Goal: Task Accomplishment & Management: Use online tool/utility

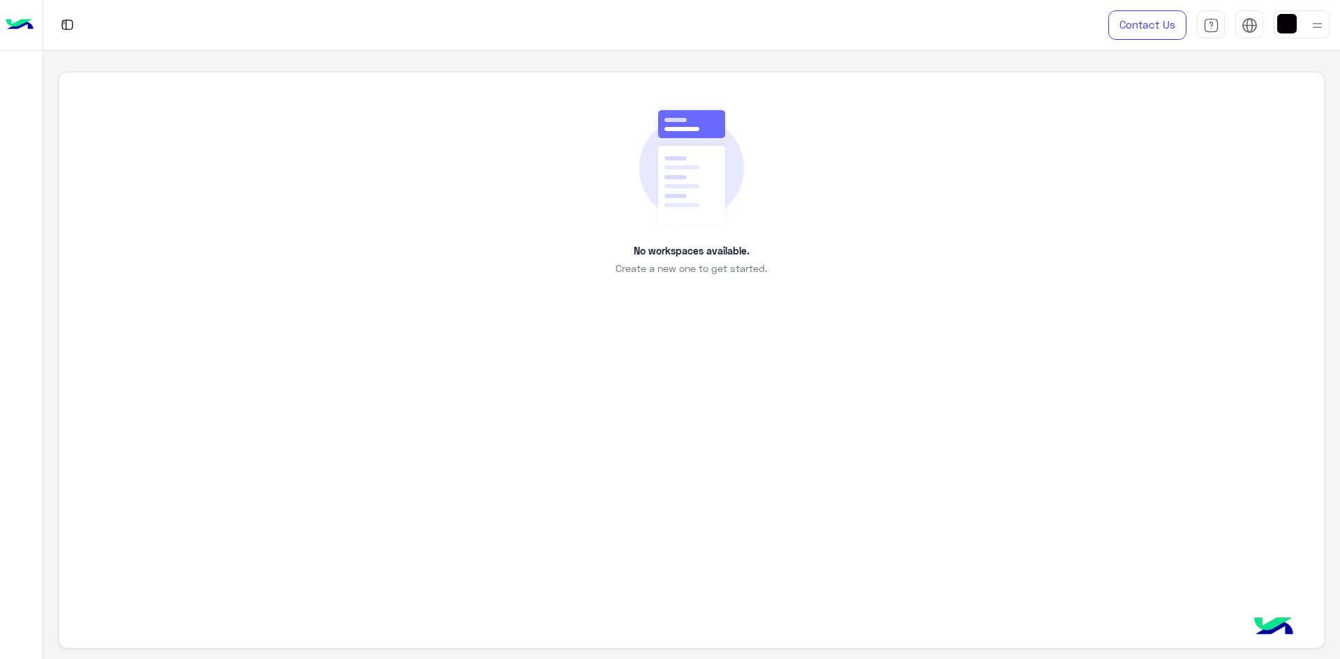
click at [21, 26] on img at bounding box center [20, 24] width 28 height 29
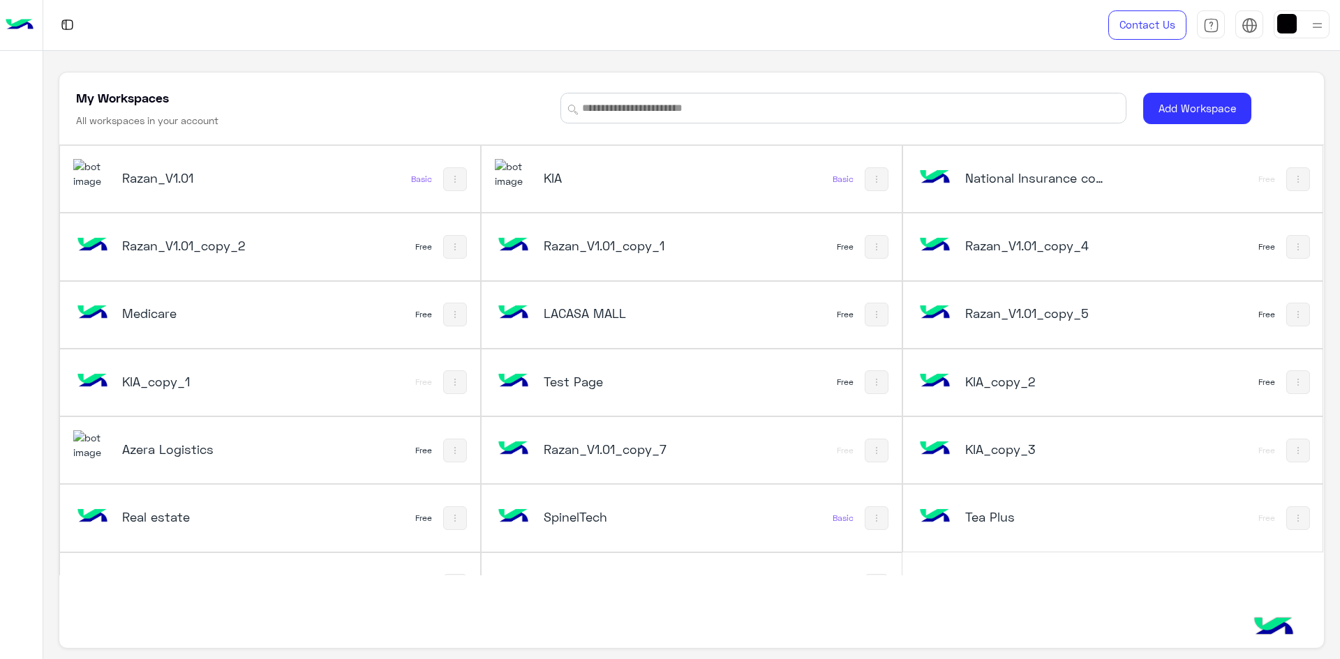
click at [247, 171] on h5 "Razan_V1.01" at bounding box center [193, 178] width 142 height 17
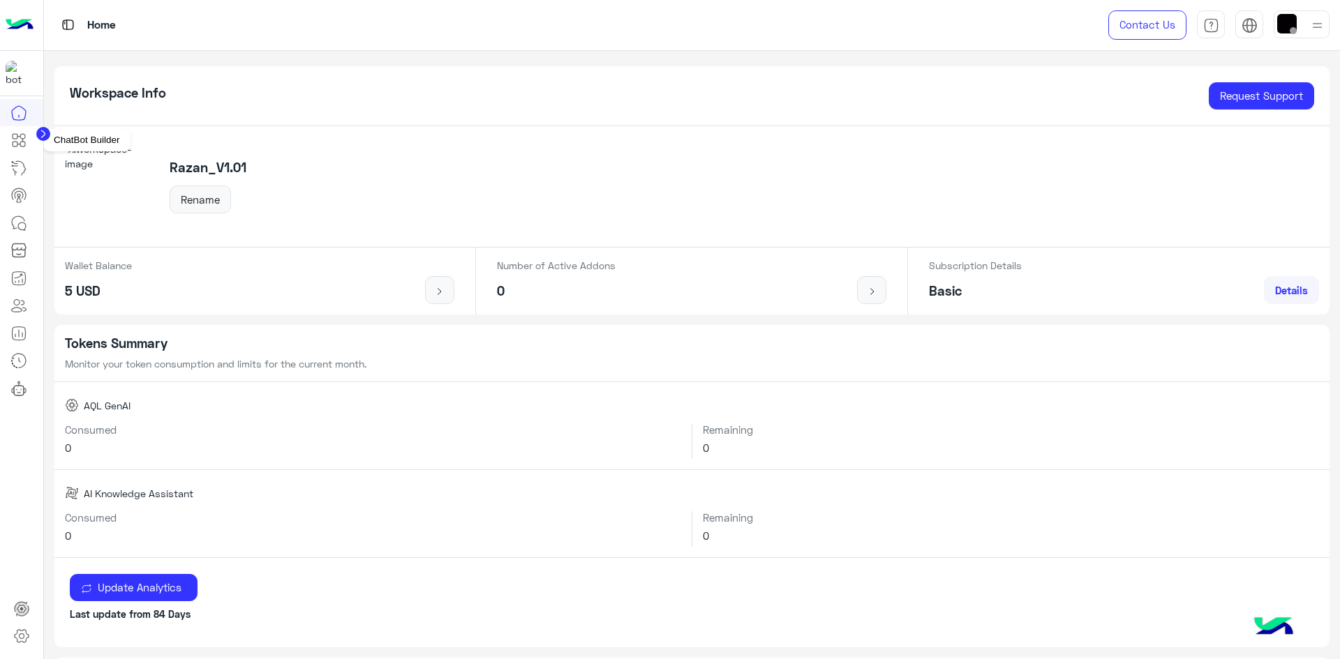
click at [19, 140] on icon at bounding box center [18, 140] width 17 height 17
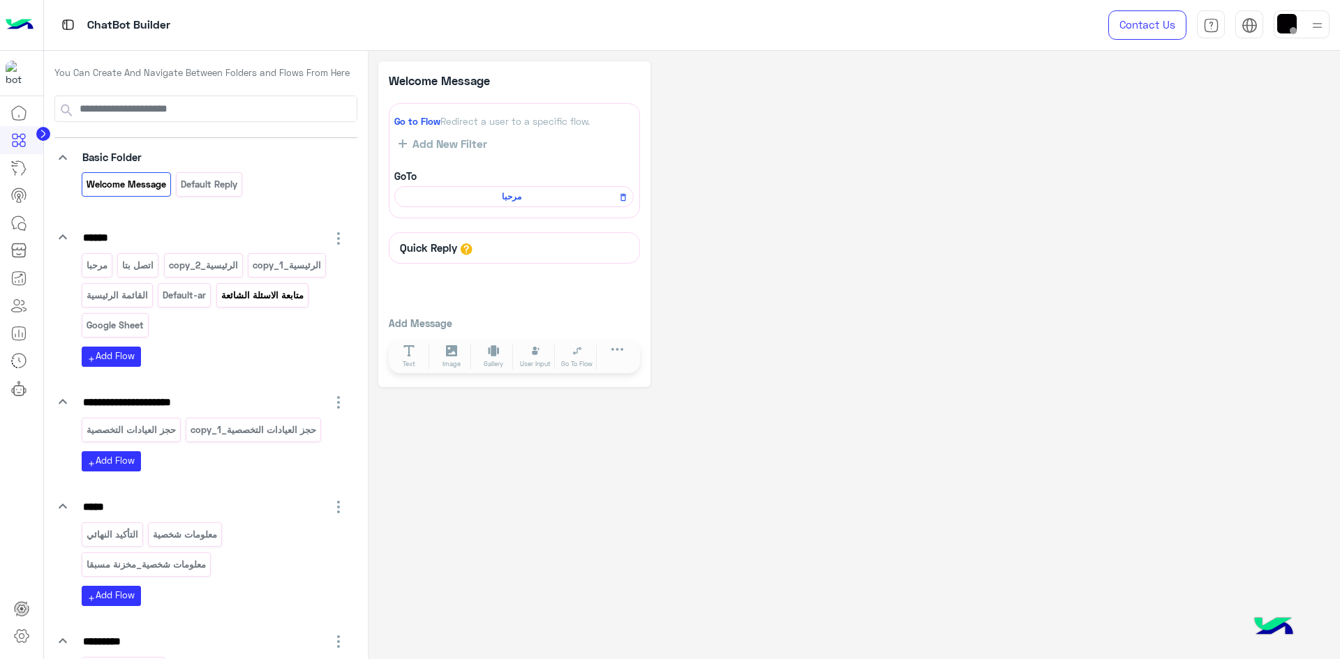
click at [258, 297] on p "متابعة الاسئلة الشائعة" at bounding box center [262, 295] width 84 height 16
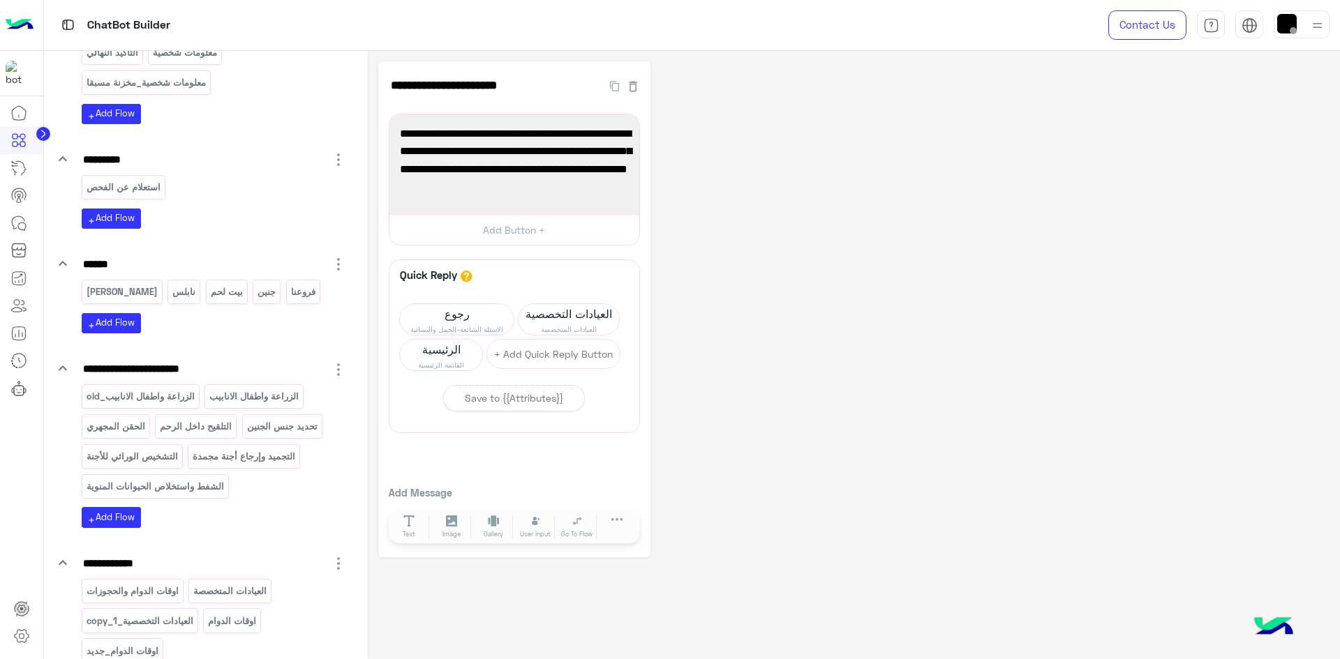
scroll to position [483, 0]
click at [260, 399] on p "الزراعة واطفال الانابيب" at bounding box center [254, 396] width 91 height 16
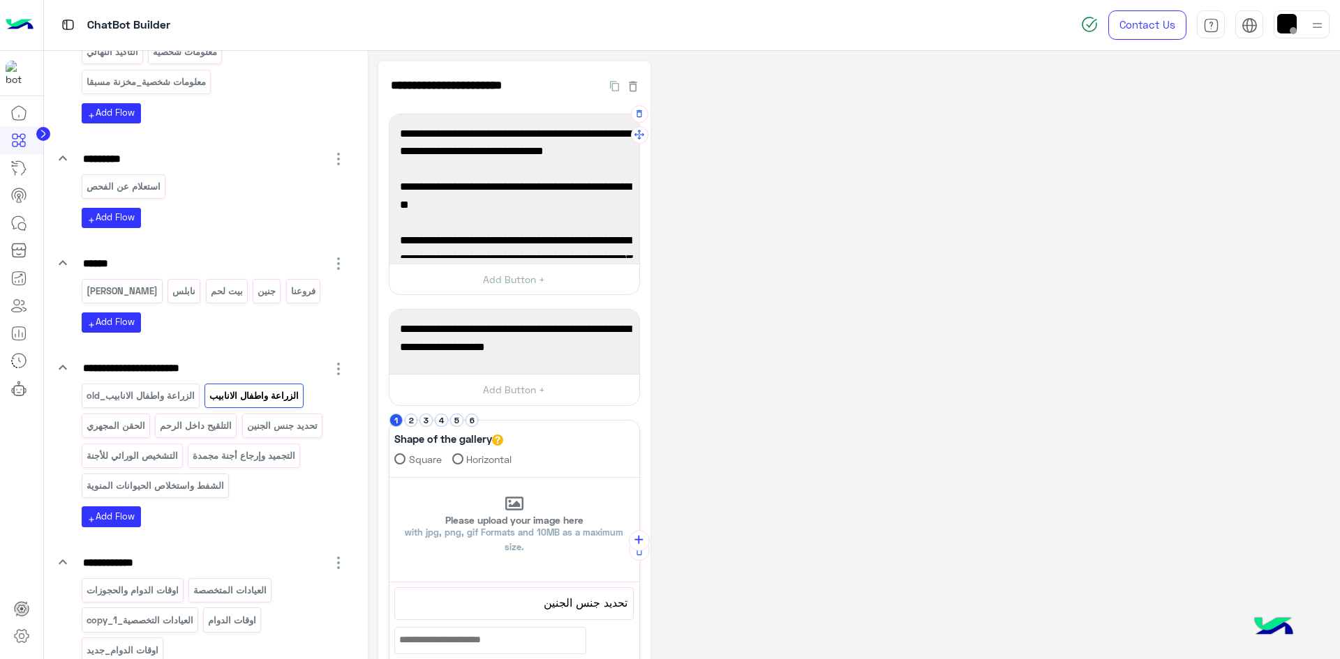
click at [497, 212] on span "[URL][DOMAIN_NAME]" at bounding box center [514, 205] width 229 height 18
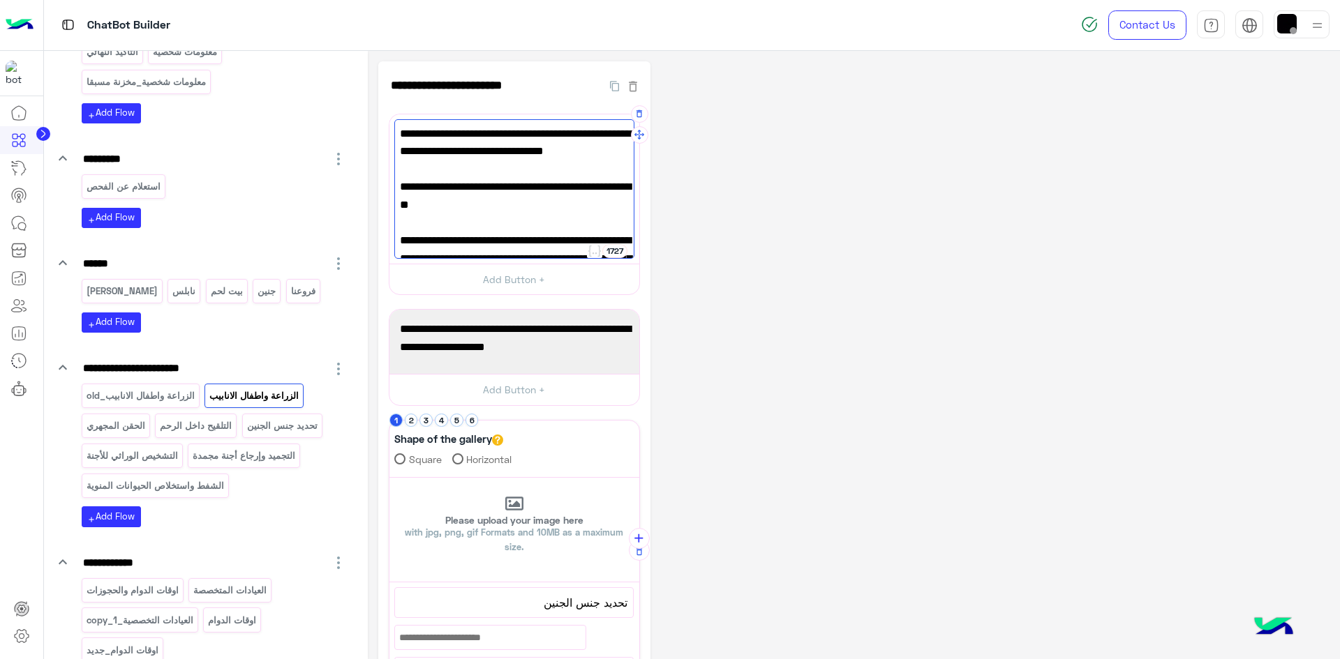
drag, startPoint x: 526, startPoint y: 205, endPoint x: 502, endPoint y: 206, distance: 24.4
click at [502, 206] on span "[URL][DOMAIN_NAME]" at bounding box center [514, 205] width 229 height 18
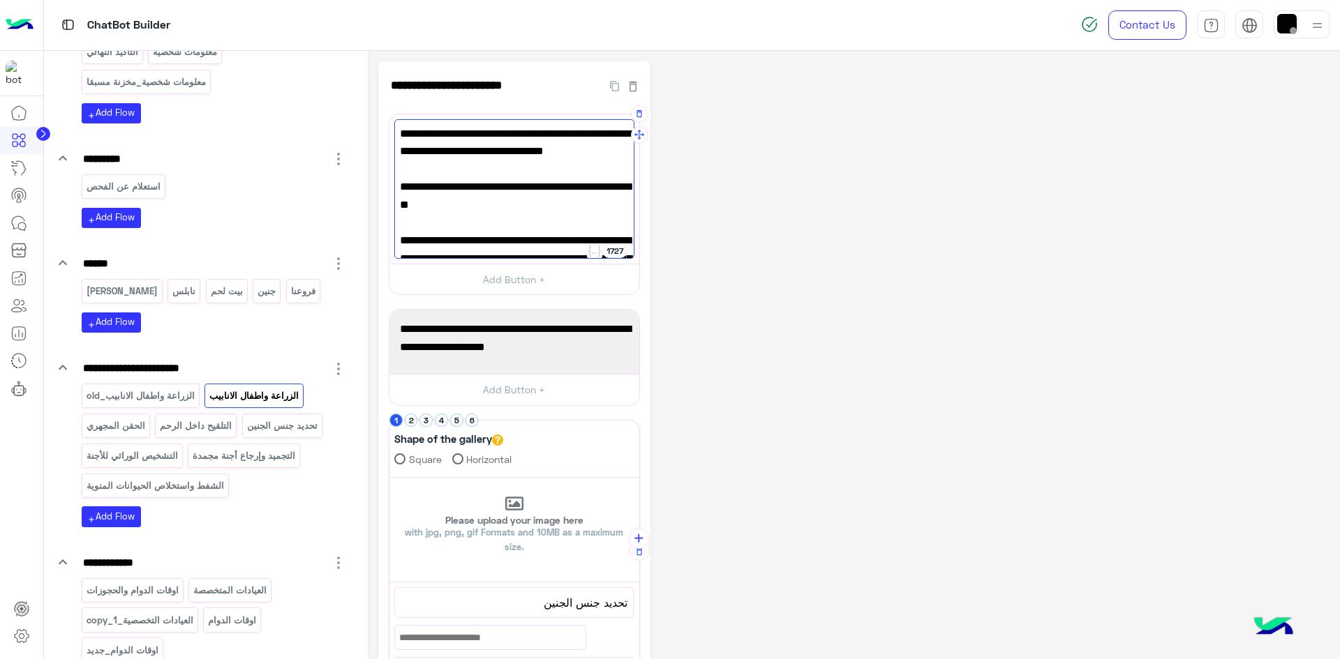
click at [533, 202] on span "[URL][DOMAIN_NAME]" at bounding box center [514, 205] width 229 height 18
drag, startPoint x: 541, startPoint y: 203, endPoint x: 442, endPoint y: 203, distance: 99.1
click at [442, 203] on span "[URL][DOMAIN_NAME]" at bounding box center [514, 205] width 229 height 18
paste textarea
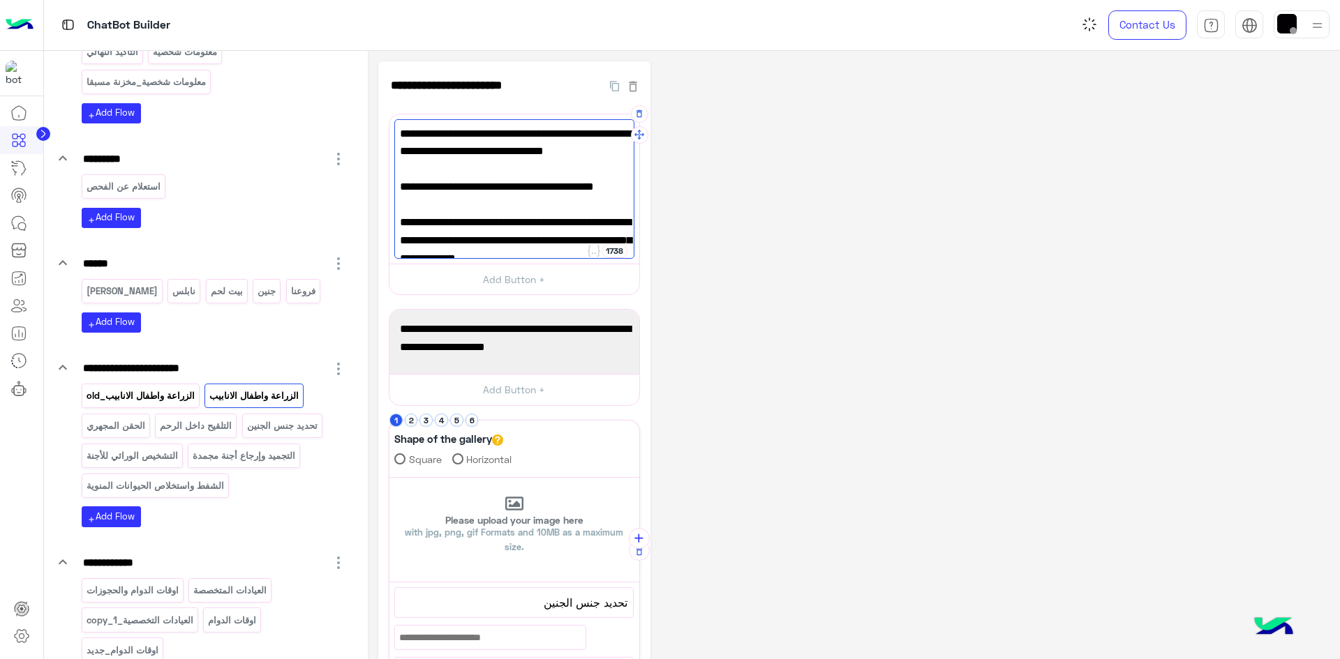
type textarea "**********"
click at [154, 394] on p "الزراعة واطفال الانابيب_old" at bounding box center [140, 396] width 110 height 16
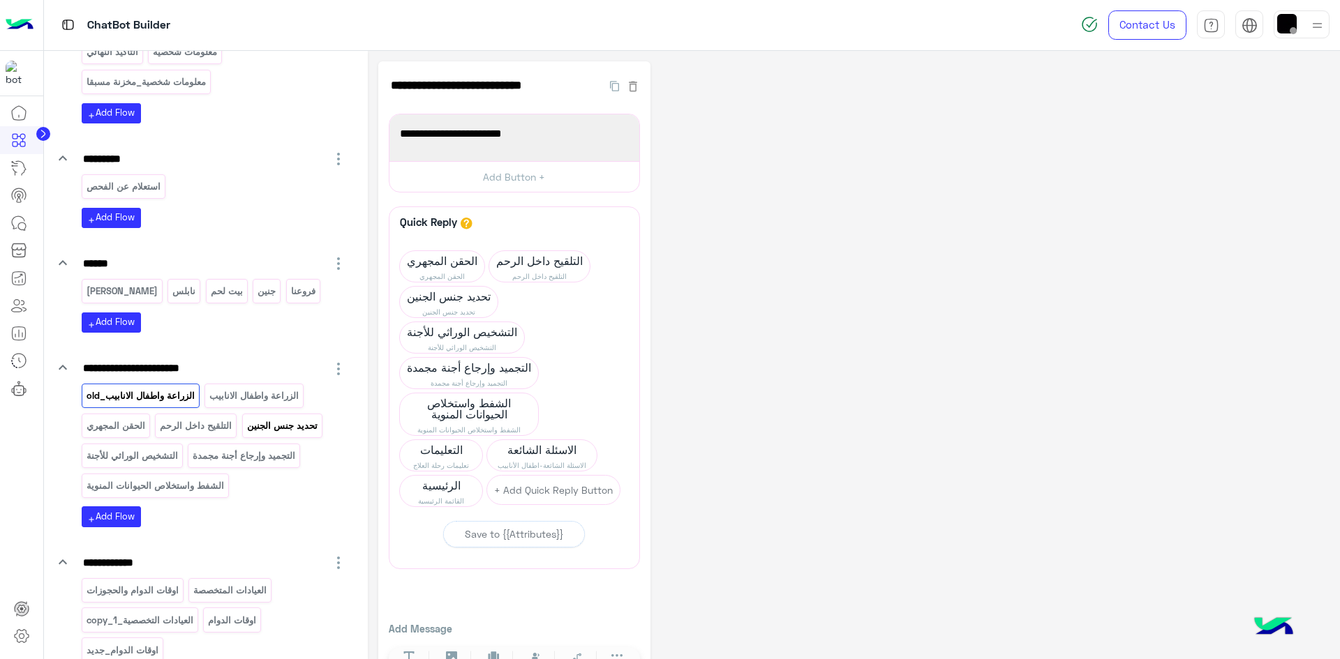
click at [266, 420] on p "تحديد جنس الجنين" at bounding box center [282, 426] width 73 height 16
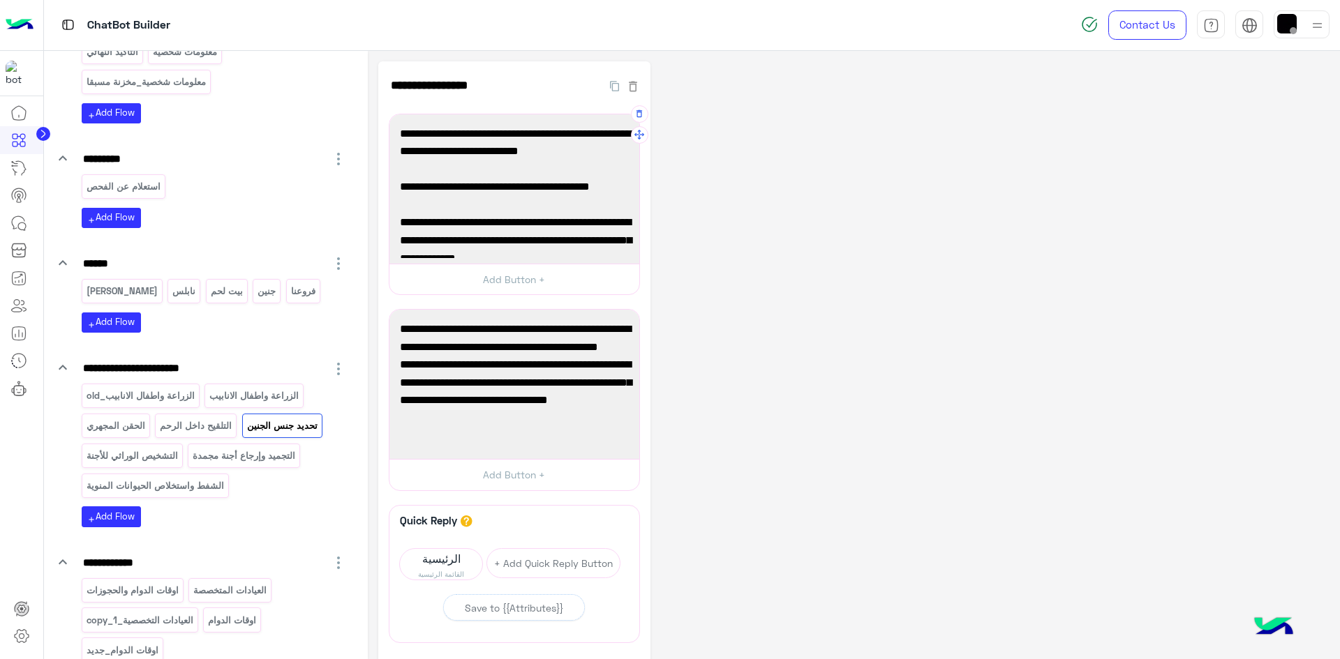
click at [524, 184] on span "[URL][DOMAIN_NAME]" at bounding box center [514, 187] width 229 height 18
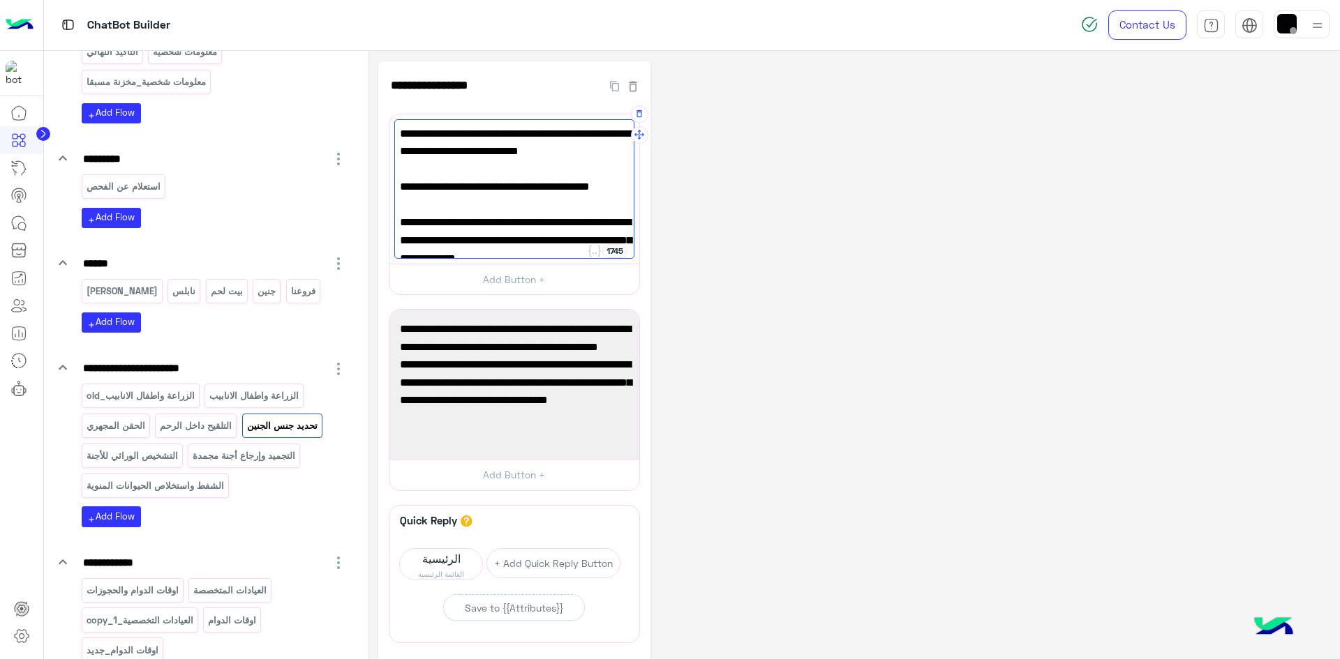
drag, startPoint x: 543, startPoint y: 187, endPoint x: 443, endPoint y: 184, distance: 99.8
click at [443, 184] on span "[URL][DOMAIN_NAME]" at bounding box center [514, 187] width 229 height 18
paste textarea
type textarea "**********"
click at [209, 428] on p "التلقيح داخل الرحم" at bounding box center [196, 426] width 74 height 16
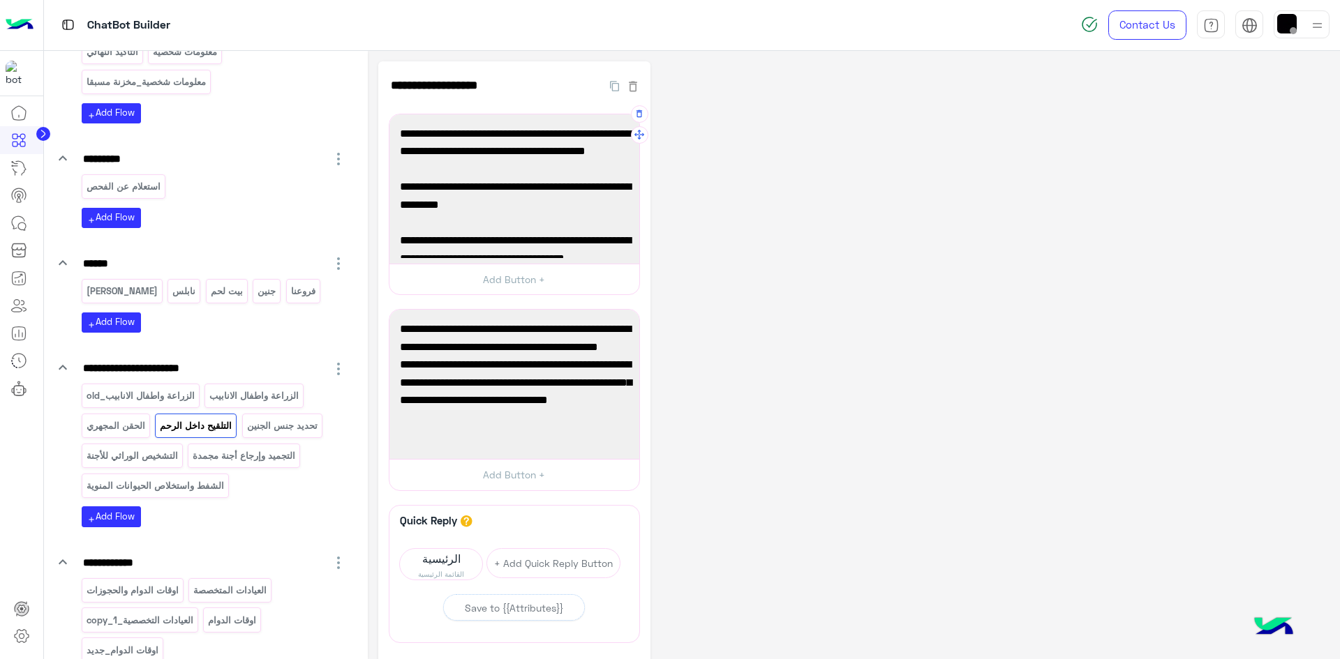
drag, startPoint x: 548, startPoint y: 204, endPoint x: 447, endPoint y: 200, distance: 102.0
click at [447, 200] on span "‏‪[URL][DOMAIN_NAME]‬" at bounding box center [514, 205] width 229 height 18
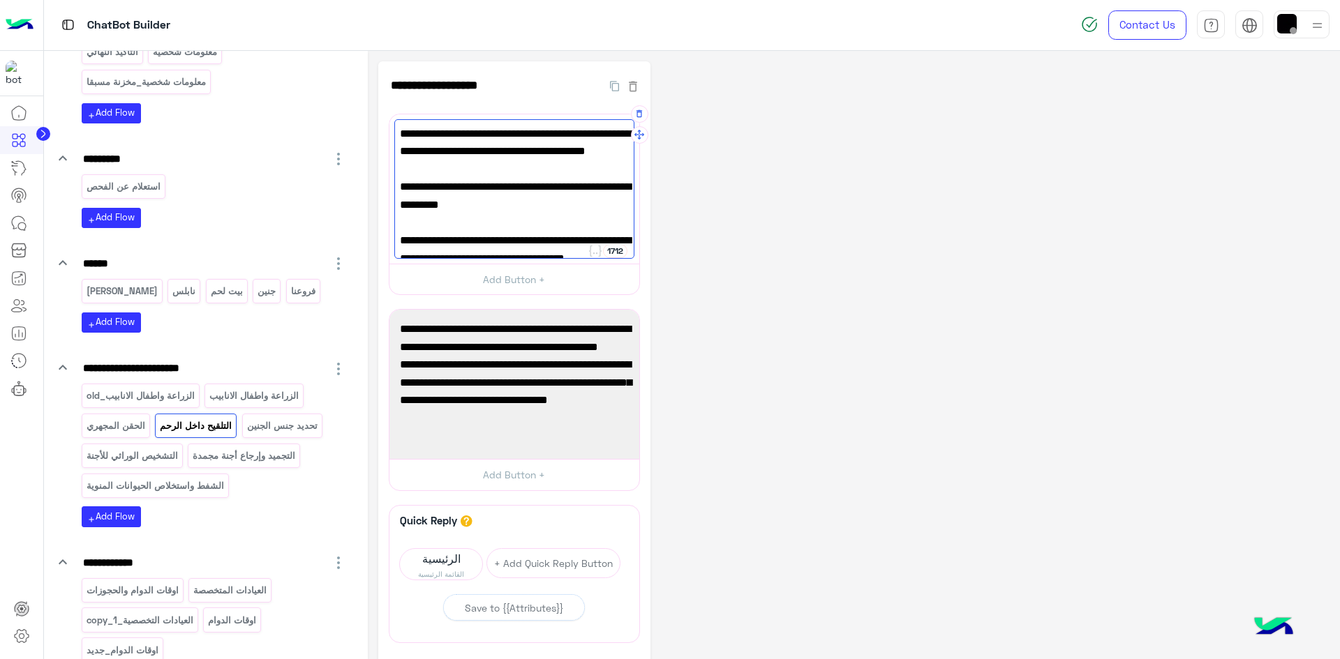
paste textarea
type textarea "**********"
click at [119, 419] on p "الحقن المجهري" at bounding box center [115, 426] width 61 height 16
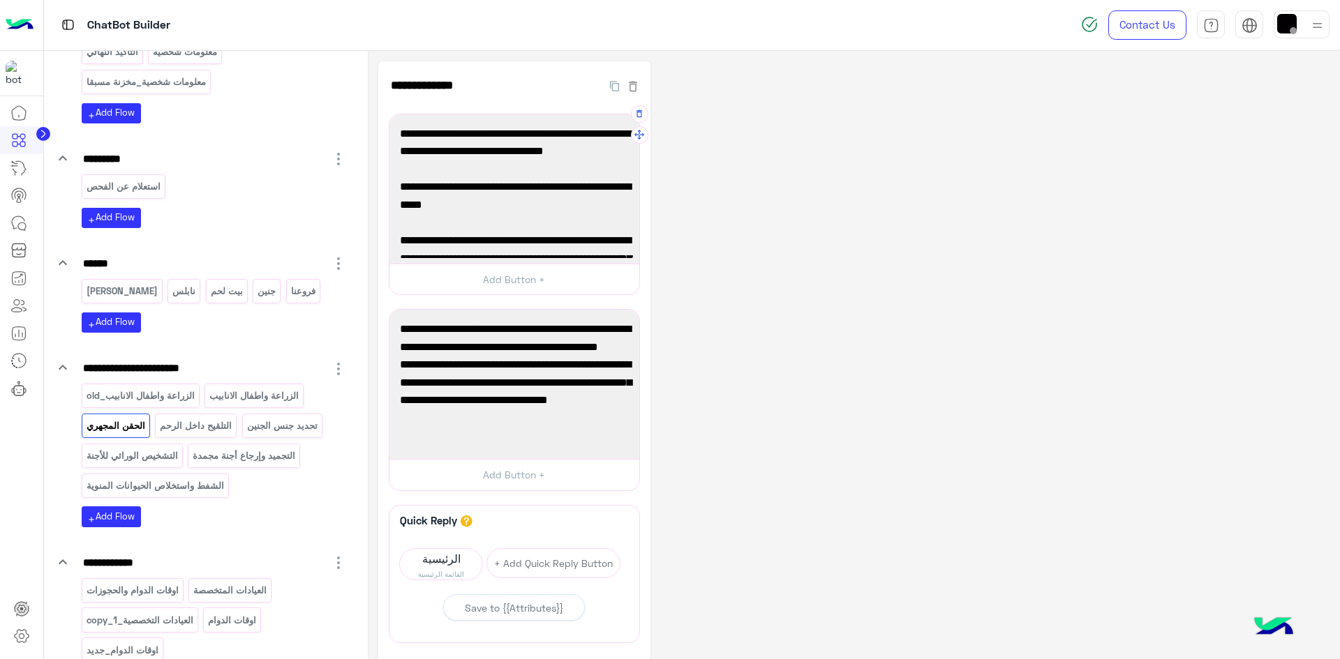
drag, startPoint x: 585, startPoint y: 202, endPoint x: 484, endPoint y: 205, distance: 101.2
click at [484, 205] on span "‏‪[URL][DOMAIN_NAME]‬" at bounding box center [514, 205] width 229 height 18
paste textarea
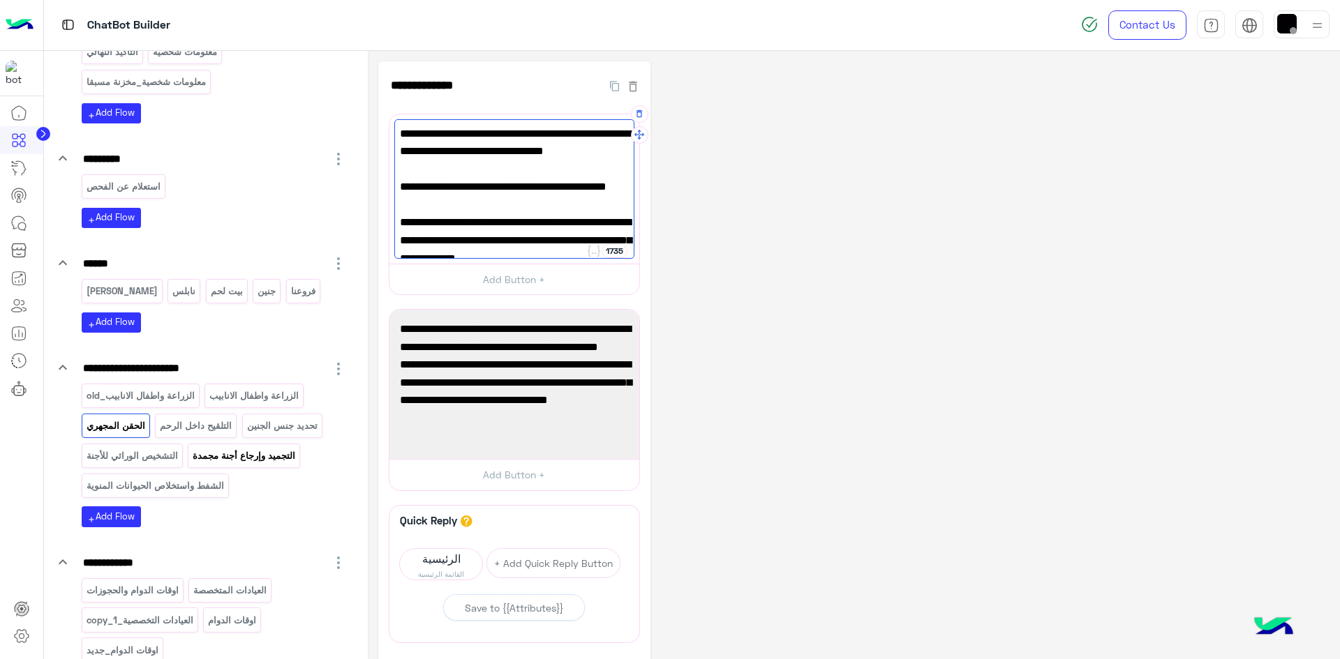
type textarea "**********"
click at [255, 454] on p "التجميد وإرجاع أجنة مجمدة" at bounding box center [244, 456] width 105 height 16
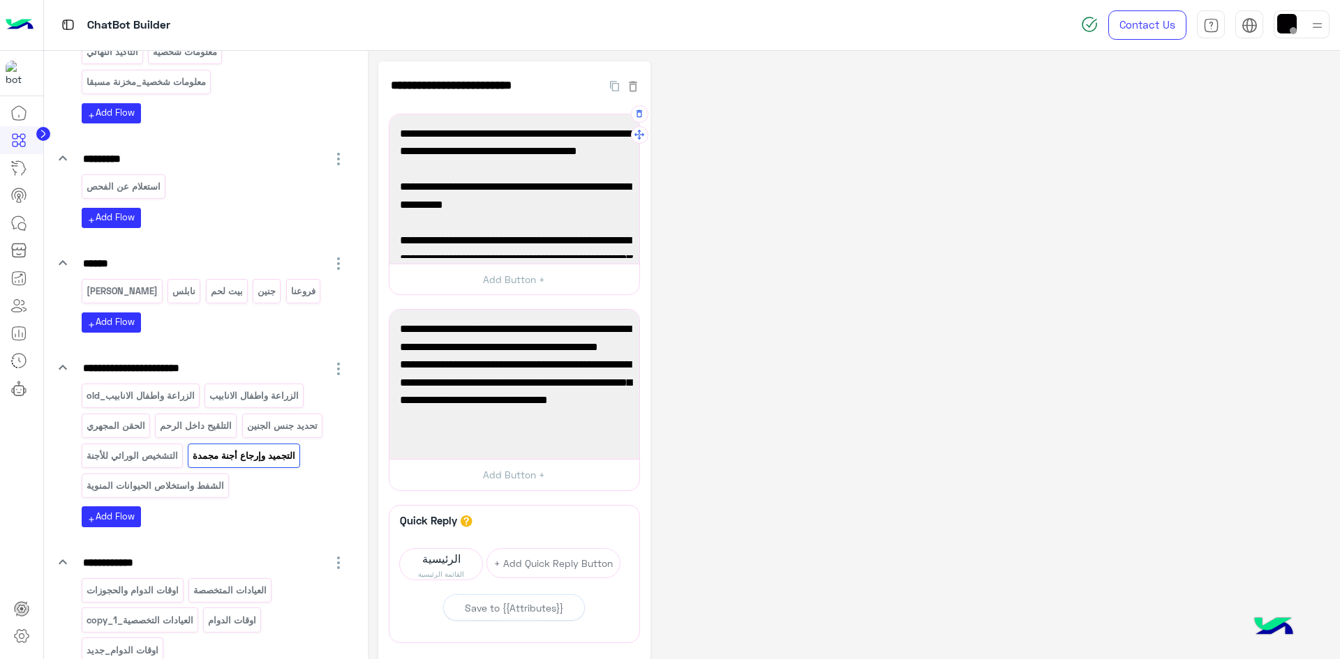
drag, startPoint x: 541, startPoint y: 206, endPoint x: 442, endPoint y: 204, distance: 98.4
click at [442, 204] on span "[URL][DOMAIN_NAME]" at bounding box center [514, 205] width 229 height 18
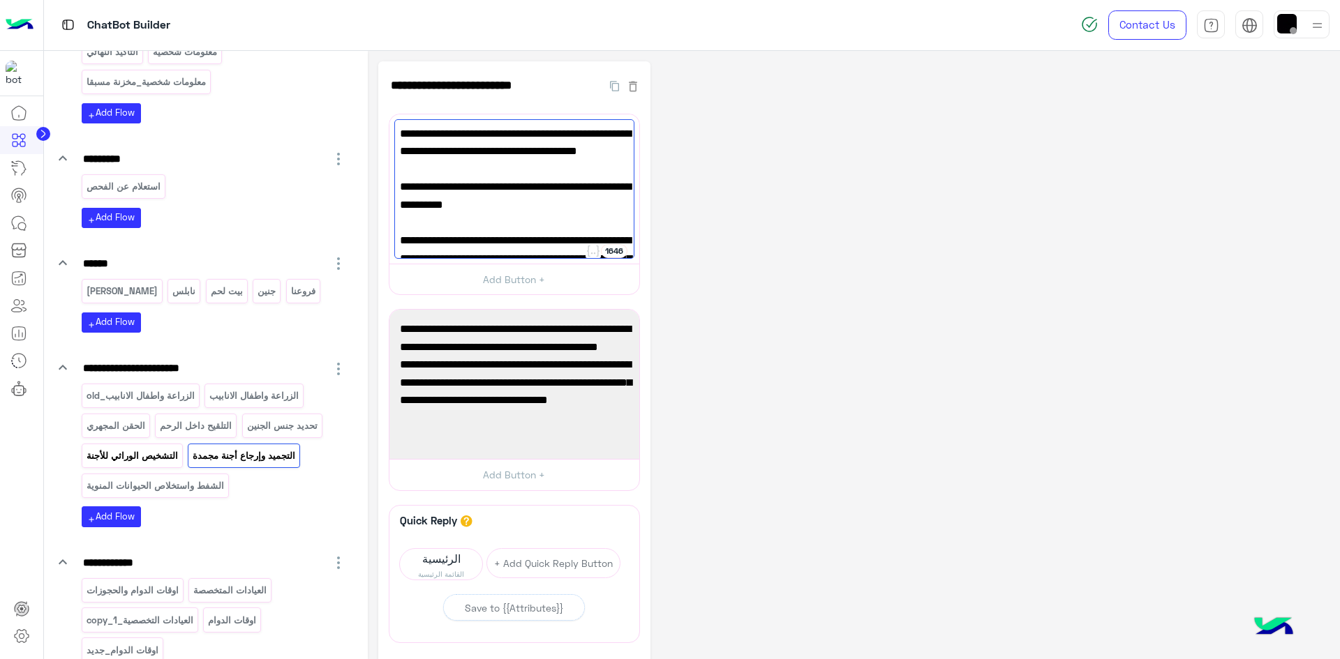
paste textarea
type textarea "**********"
click at [124, 456] on p "التشخيص الوراثي للأجنة" at bounding box center [131, 456] width 93 height 16
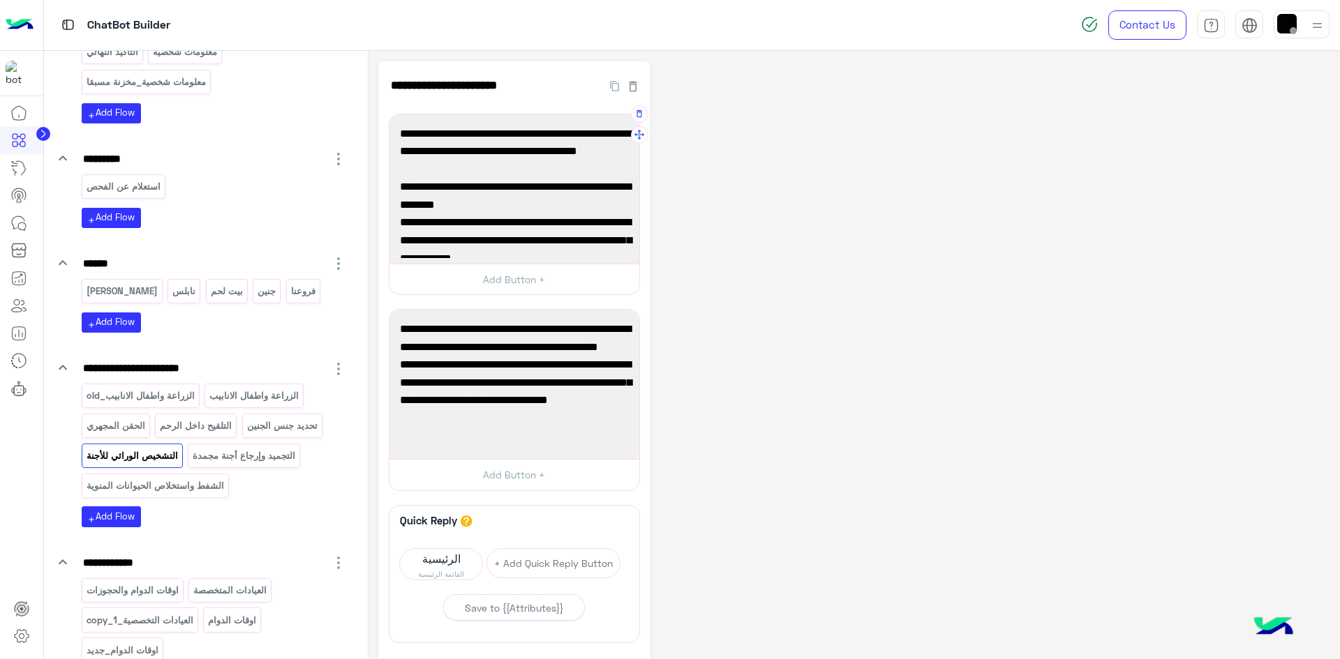
drag, startPoint x: 544, startPoint y: 204, endPoint x: 444, endPoint y: 199, distance: 100.6
click at [444, 199] on span "[URL][DOMAIN_NAME]" at bounding box center [514, 205] width 229 height 18
paste textarea
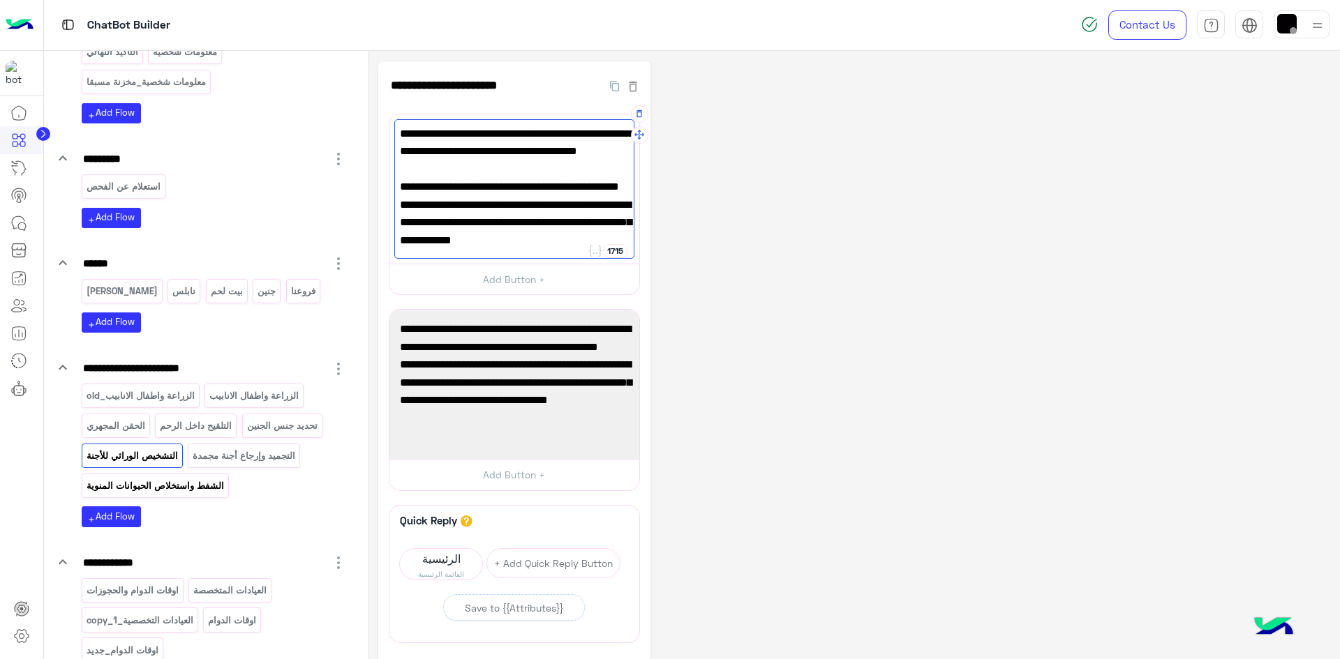
type textarea "**********"
click at [209, 481] on p "الشفط واستخلاص الحيوانات المنوية" at bounding box center [155, 486] width 140 height 16
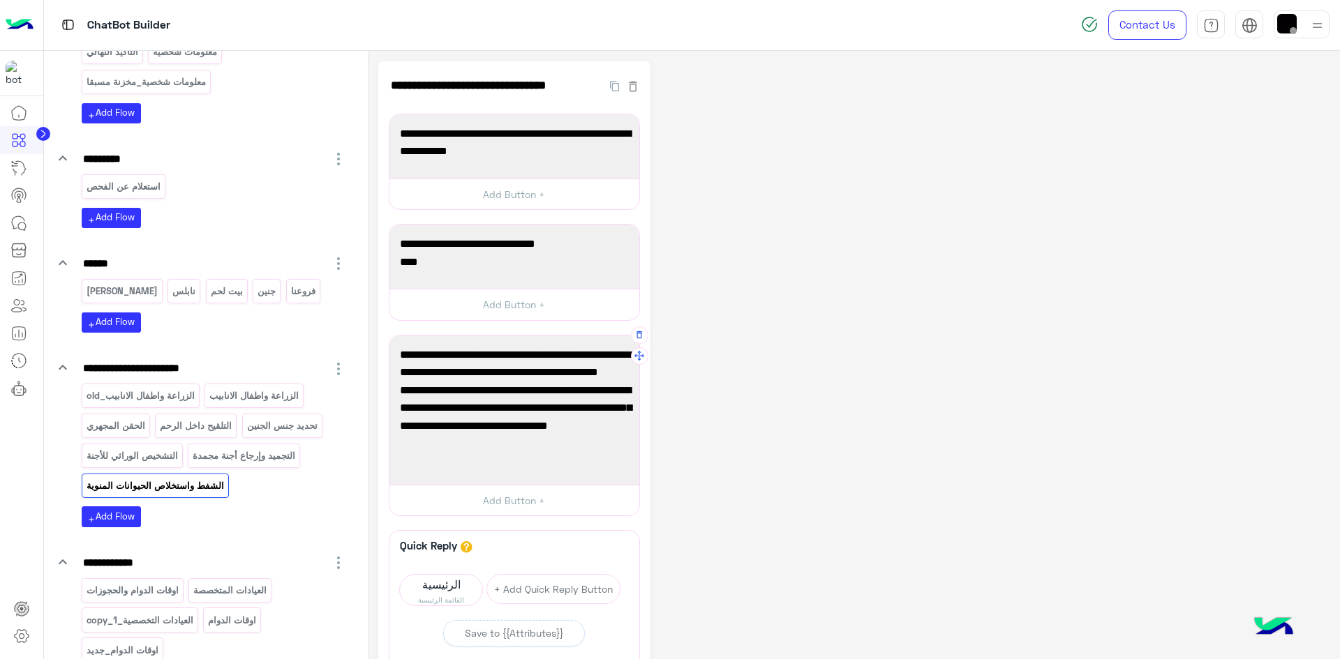
click at [525, 412] on span "سيقوم طاقمنا الطبي بالسؤال عن التاريخ المرضي الكامل وإجراء الفحص السريري ليتمكن…" at bounding box center [514, 434] width 229 height 71
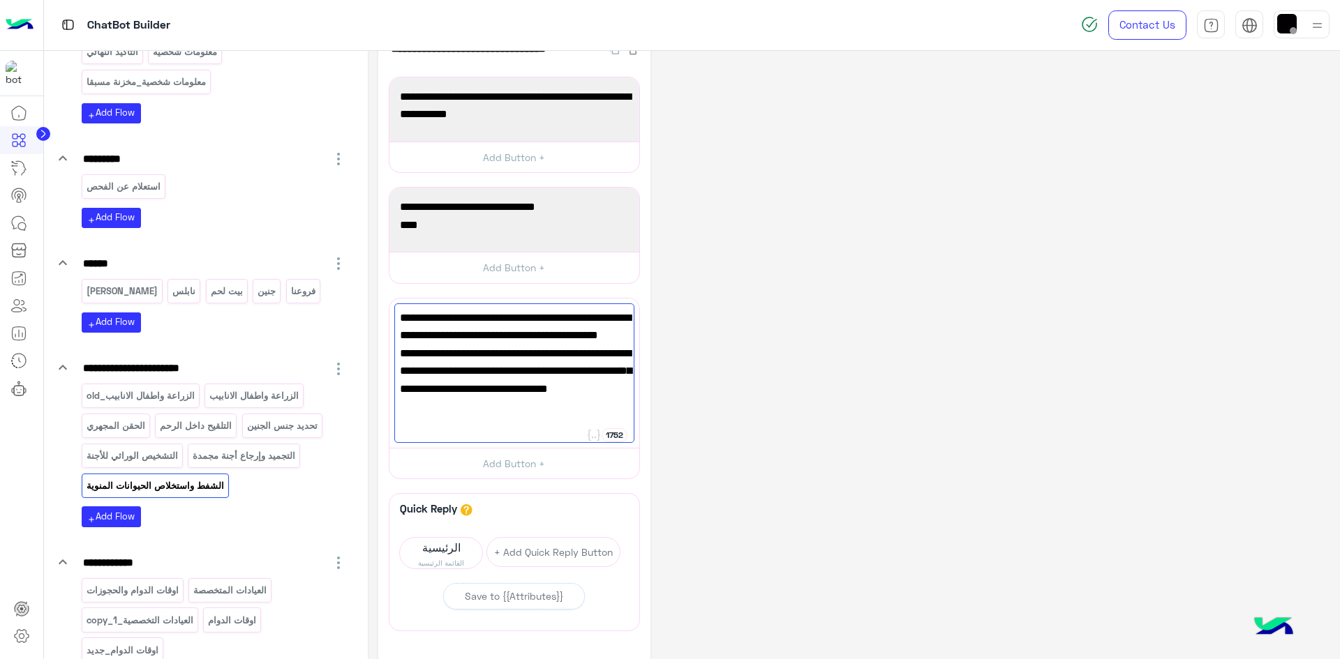
scroll to position [0, 0]
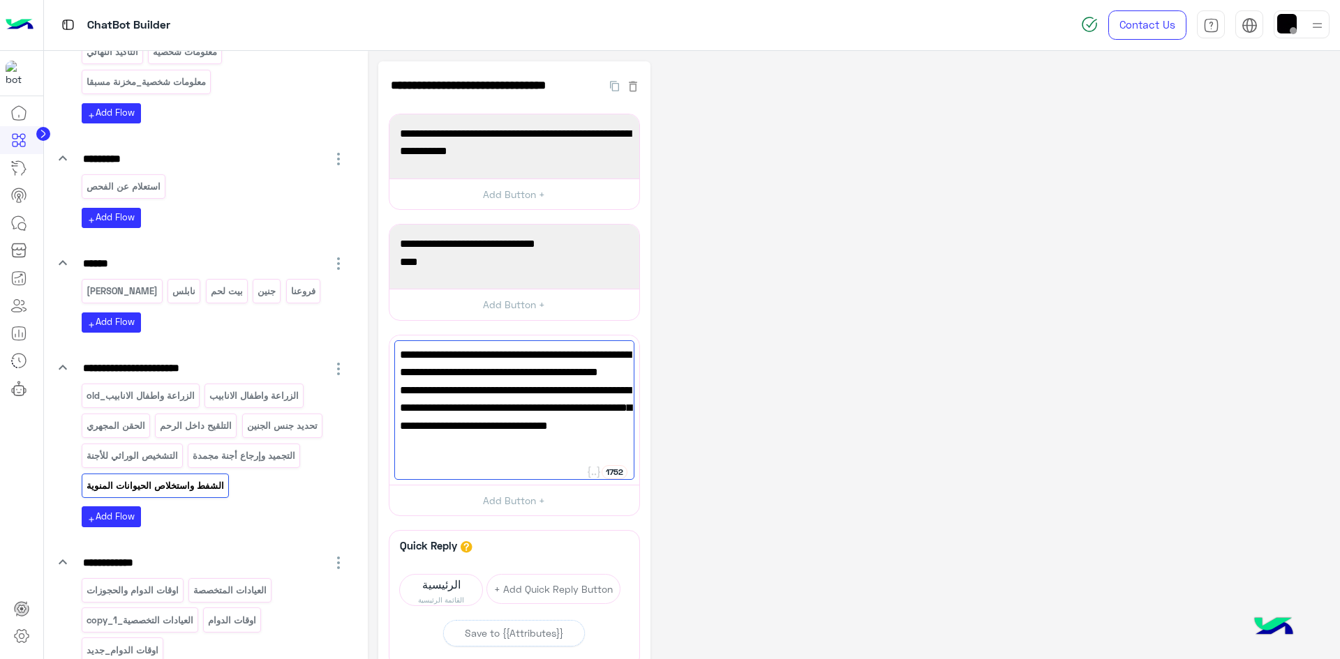
click at [796, 341] on div "**********" at bounding box center [853, 426] width 951 height 731
